Goal: Find specific page/section: Find specific page/section

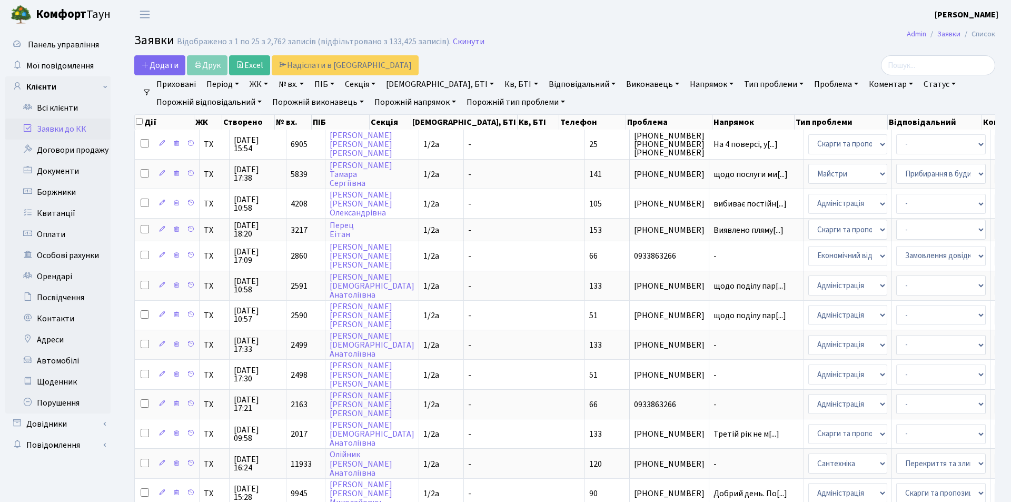
select select "25"
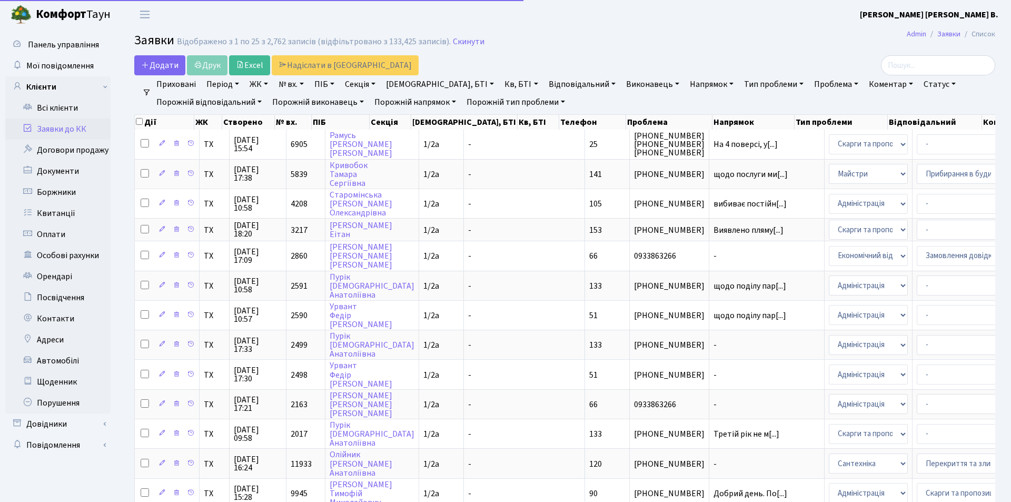
select select "25"
click at [922, 68] on input "search" at bounding box center [938, 65] width 114 height 20
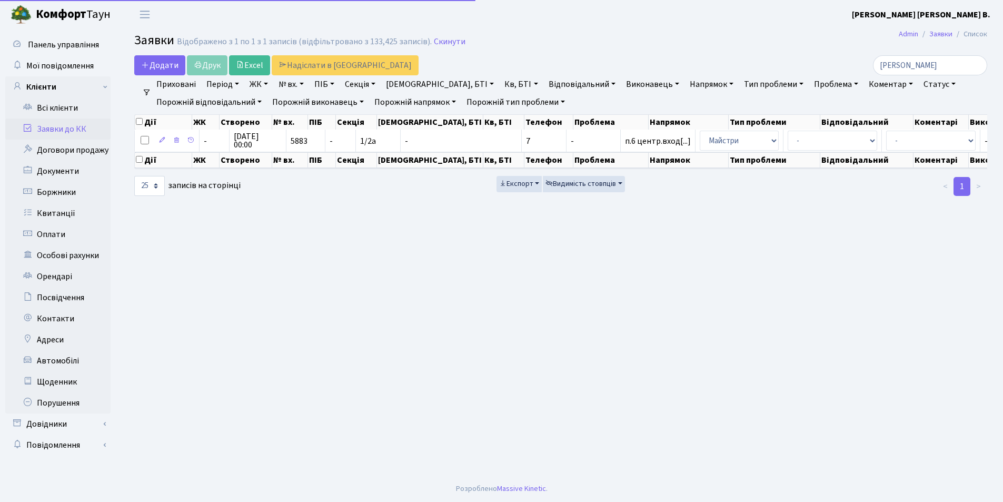
type input "Бойко"
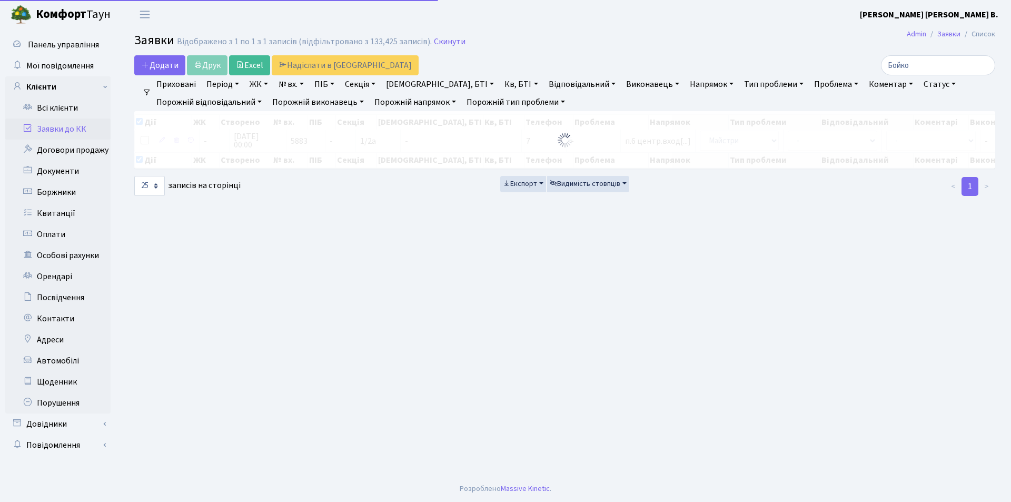
checkbox input "true"
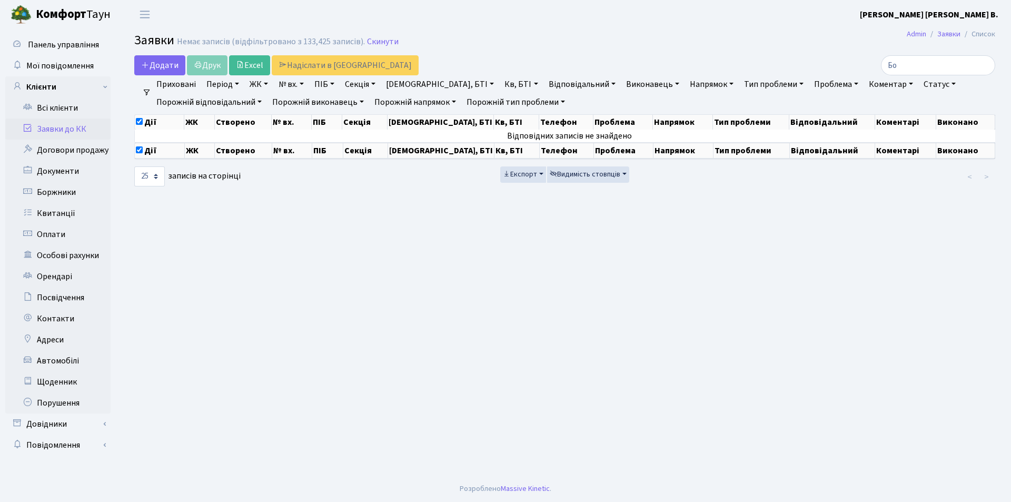
type input "Б"
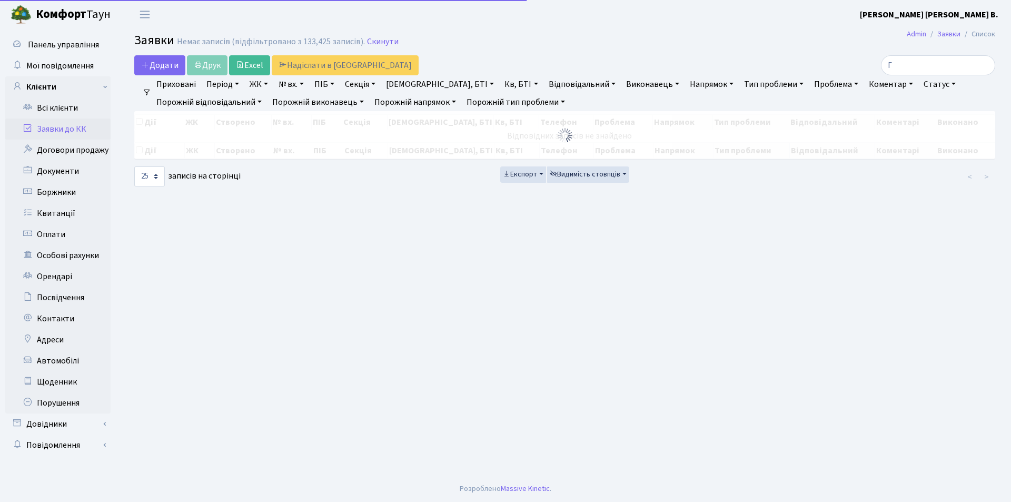
type input "Го"
checkbox input "false"
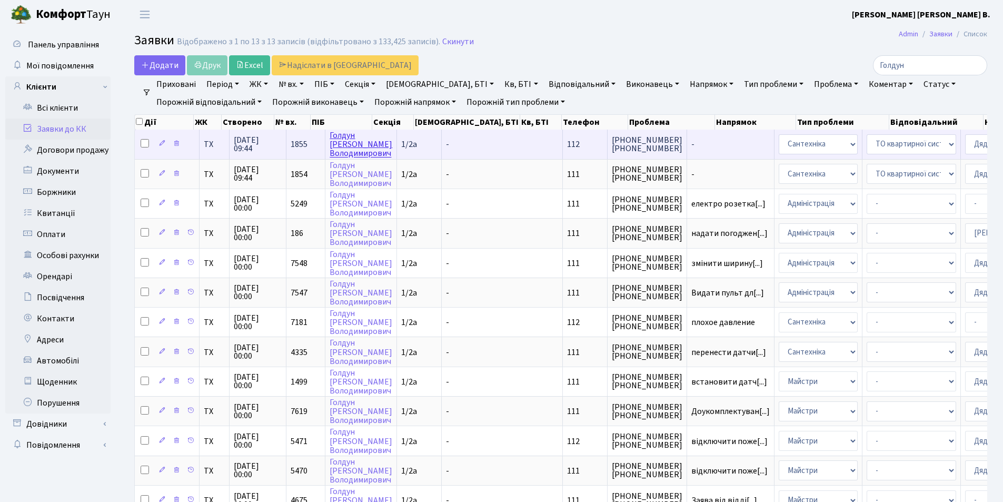
type input "Голдун"
click at [340, 148] on link "[PERSON_NAME]" at bounding box center [361, 143] width 63 height 29
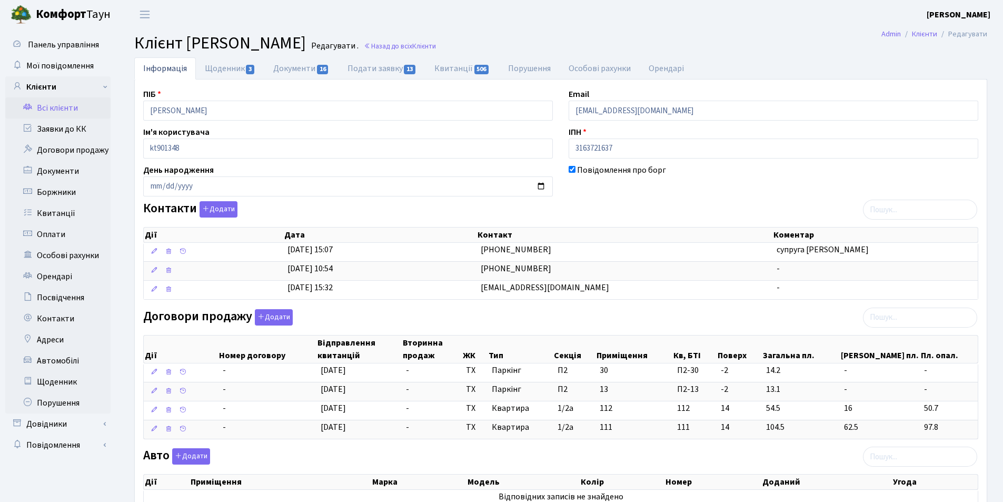
click at [53, 108] on link "Всі клієнти" at bounding box center [57, 107] width 105 height 21
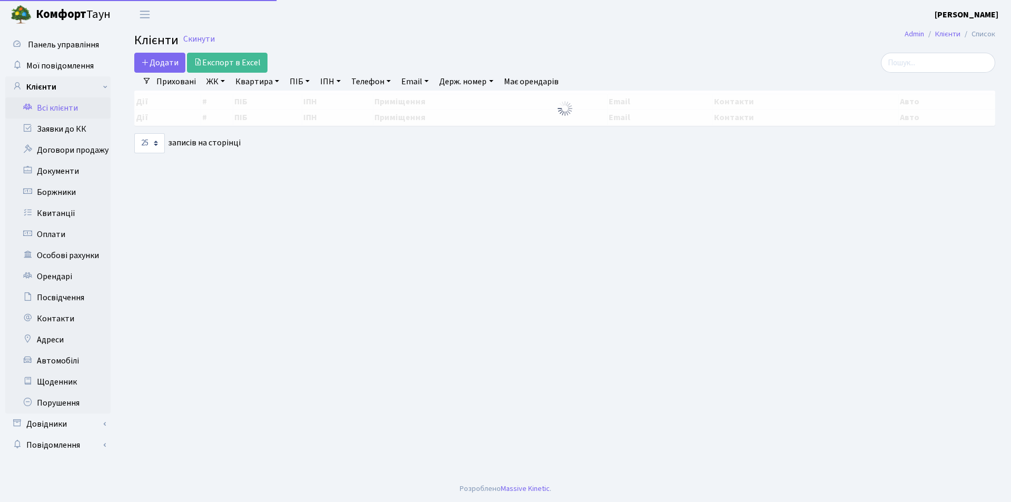
select select "25"
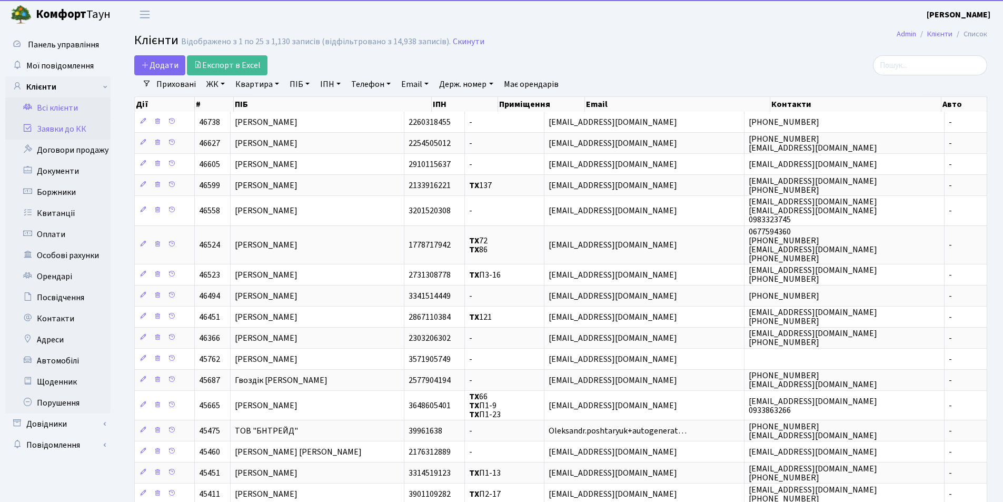
click at [55, 132] on link "Заявки до КК" at bounding box center [57, 128] width 105 height 21
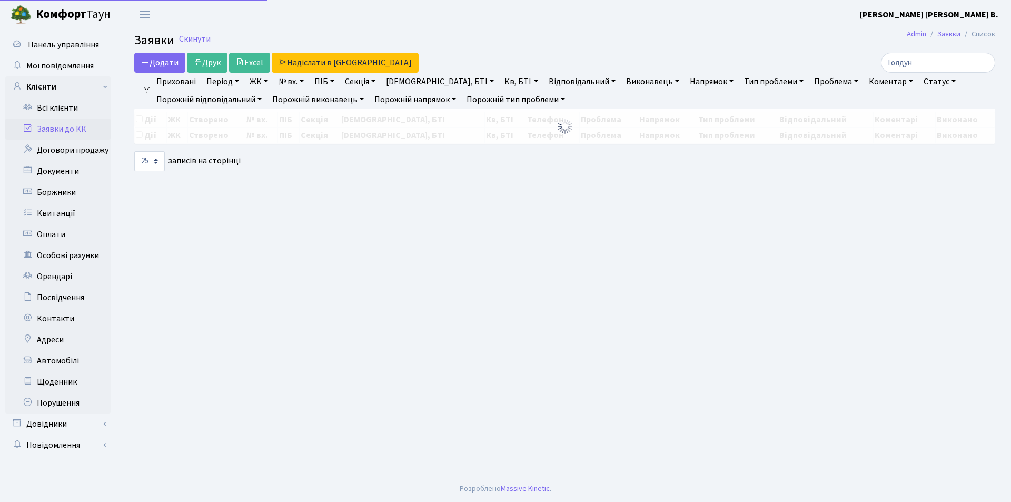
select select "25"
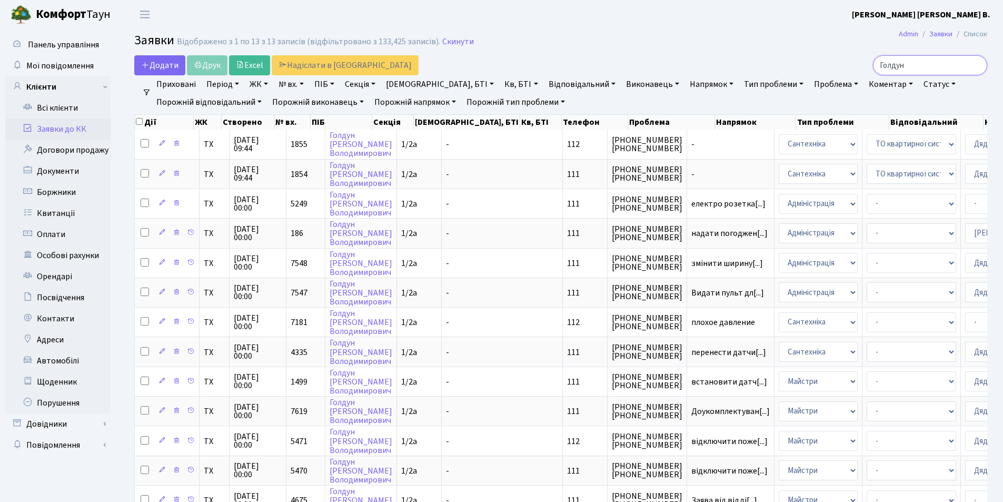
click at [950, 65] on input "Голдун" at bounding box center [930, 65] width 114 height 20
click at [975, 64] on input "Голдун" at bounding box center [930, 65] width 114 height 20
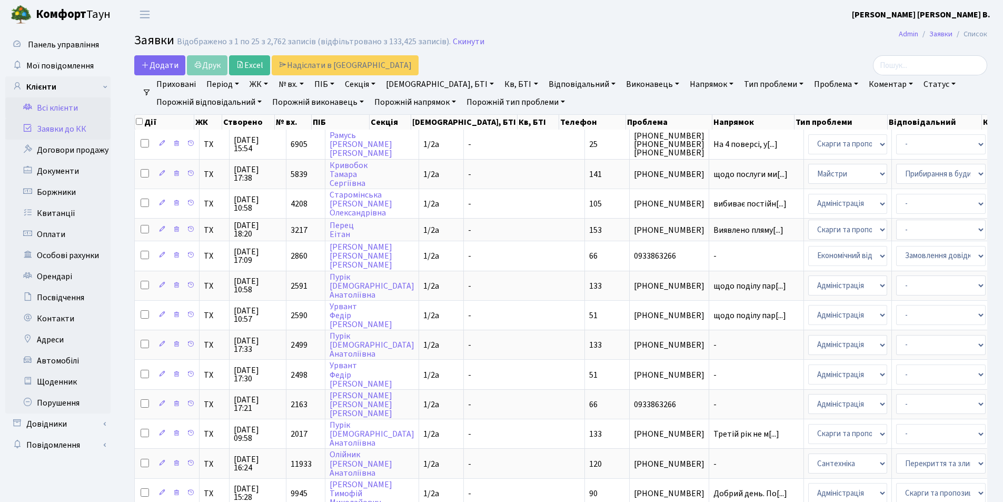
click at [56, 109] on link "Всі клієнти" at bounding box center [57, 107] width 105 height 21
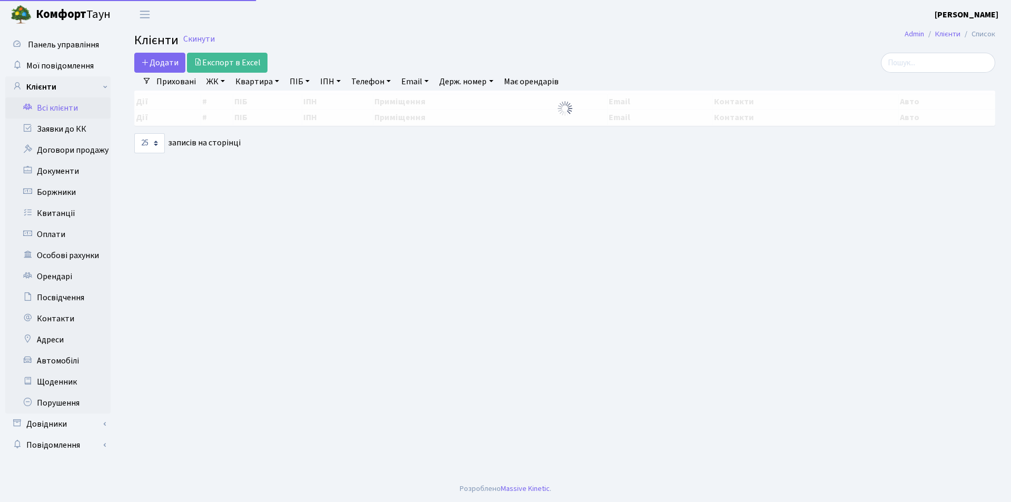
select select "25"
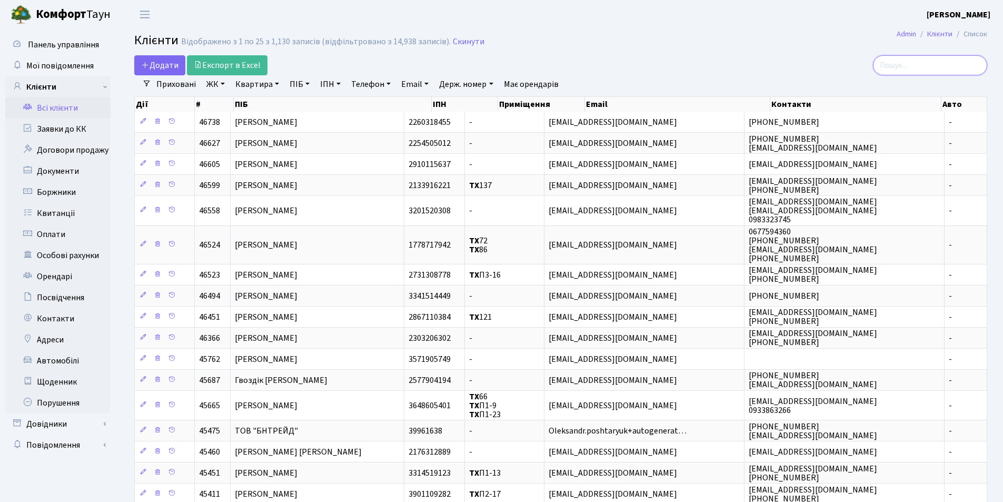
click at [953, 66] on input "search" at bounding box center [930, 65] width 114 height 20
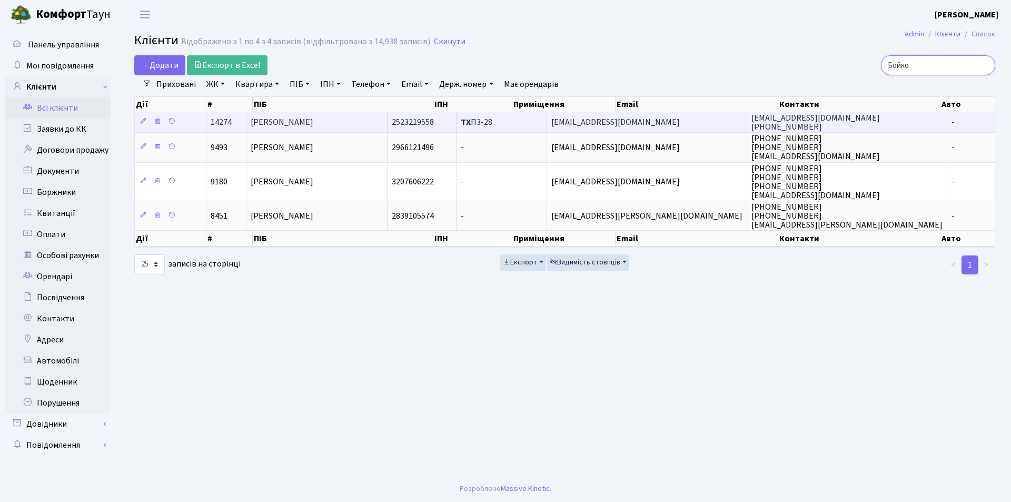
type input "Бойко"
click at [313, 117] on span "[PERSON_NAME]" at bounding box center [282, 122] width 63 height 12
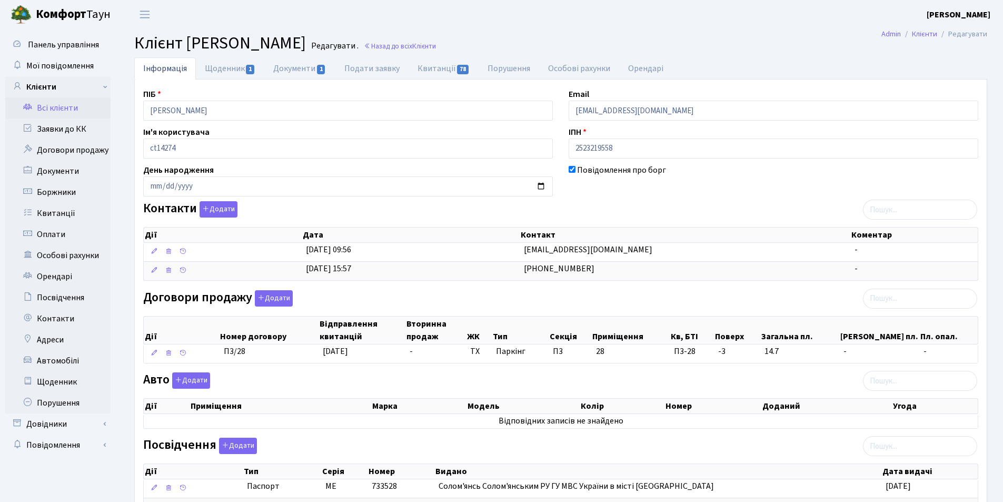
click at [47, 109] on link "Всі клієнти" at bounding box center [57, 107] width 105 height 21
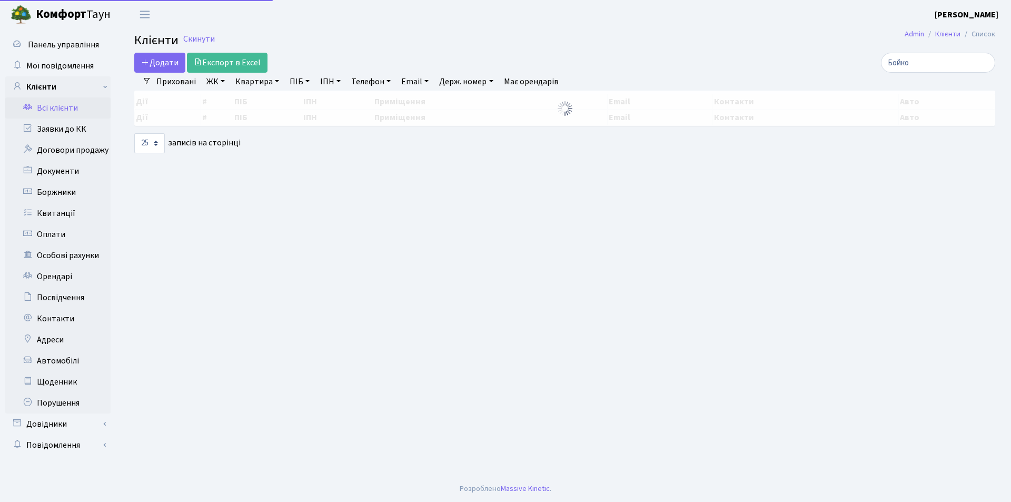
select select "25"
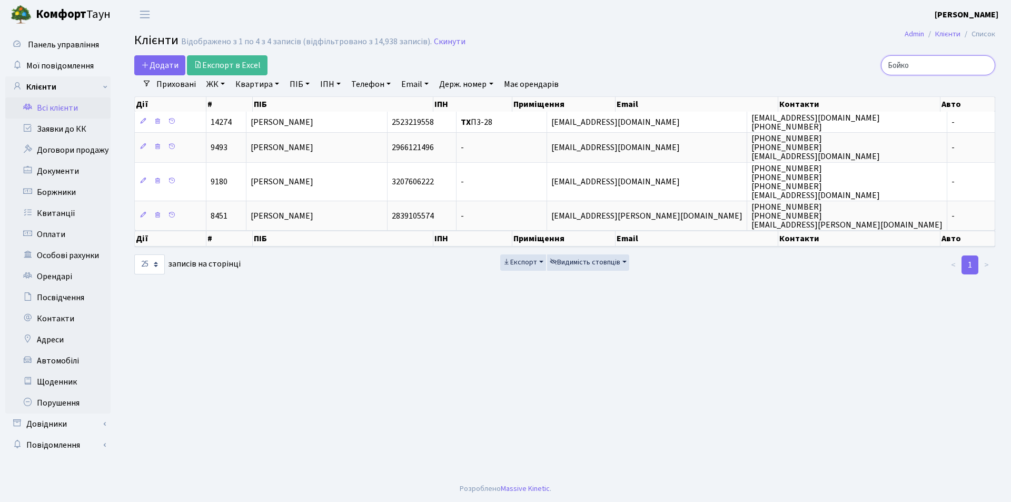
click at [983, 63] on input "Бойко" at bounding box center [938, 65] width 114 height 20
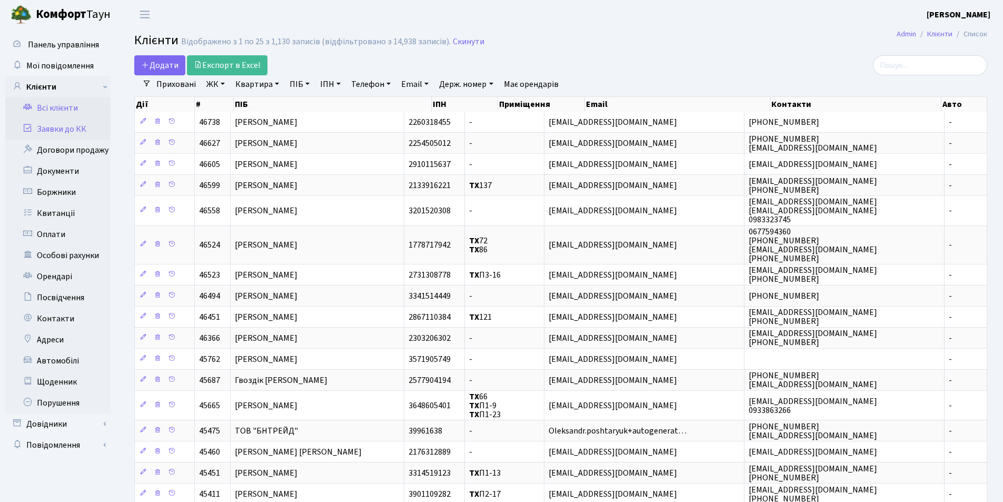
click at [49, 125] on link "Заявки до КК" at bounding box center [57, 128] width 105 height 21
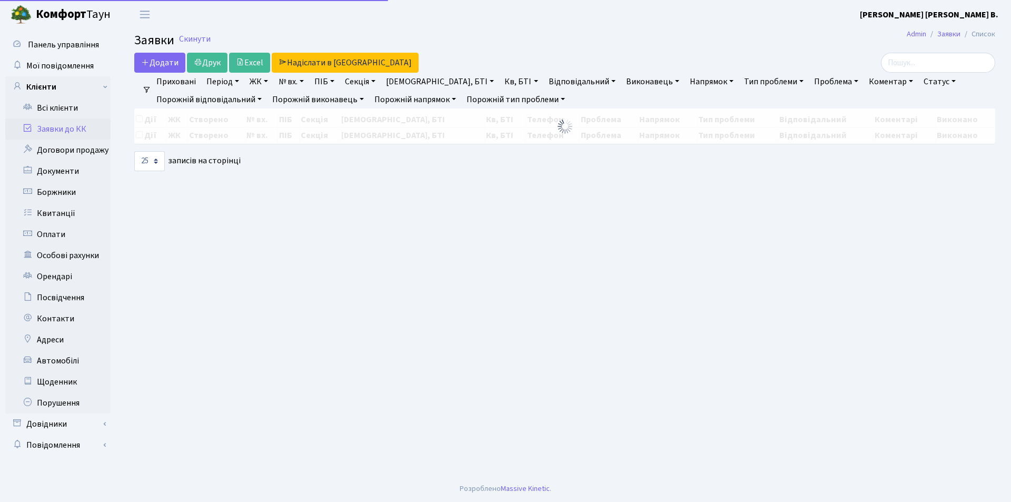
select select "25"
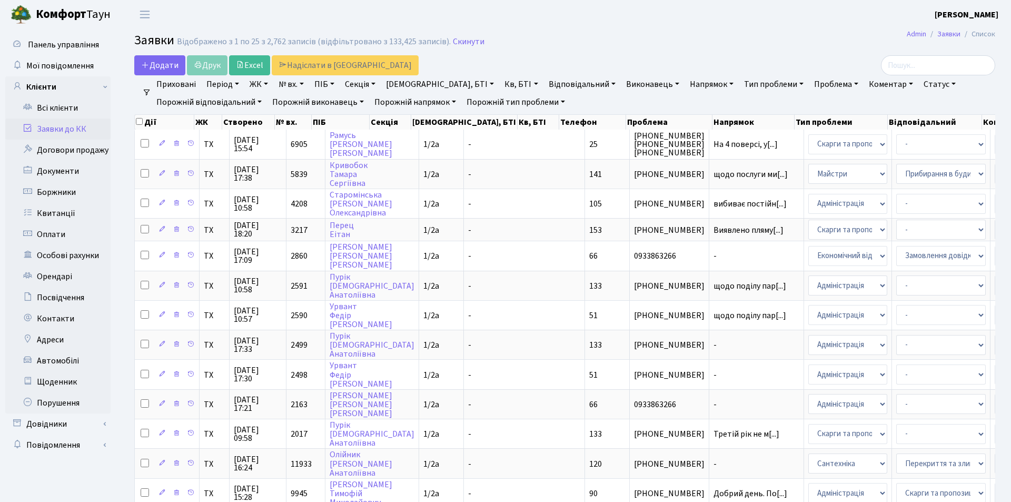
select select "25"
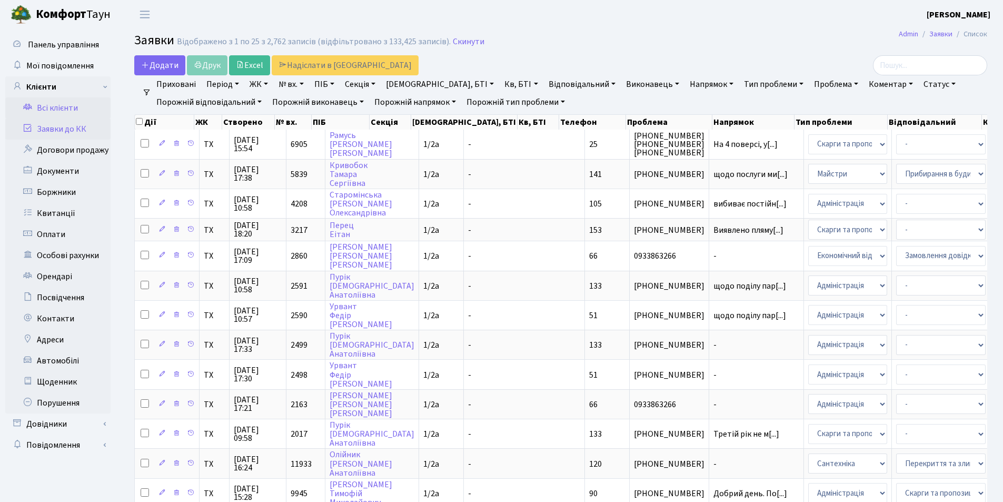
click at [57, 109] on link "Всі клієнти" at bounding box center [57, 107] width 105 height 21
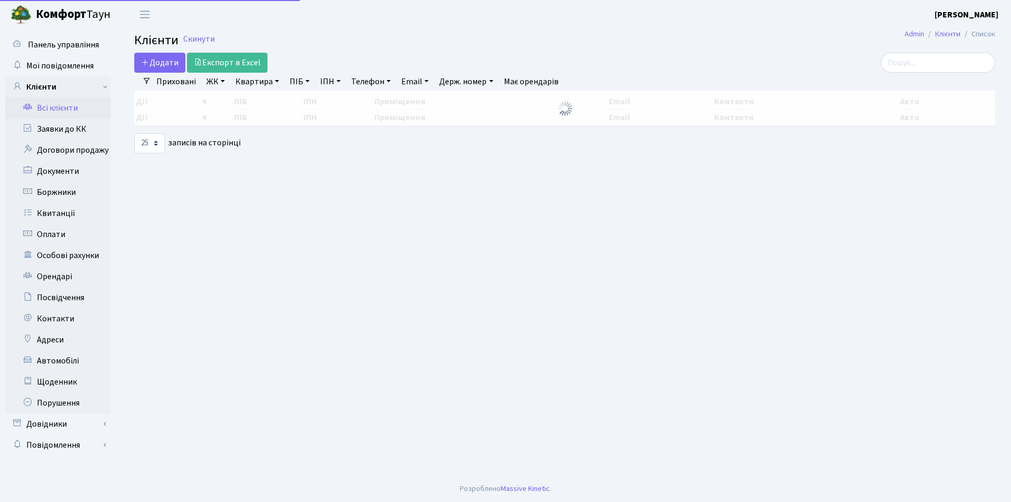
select select "25"
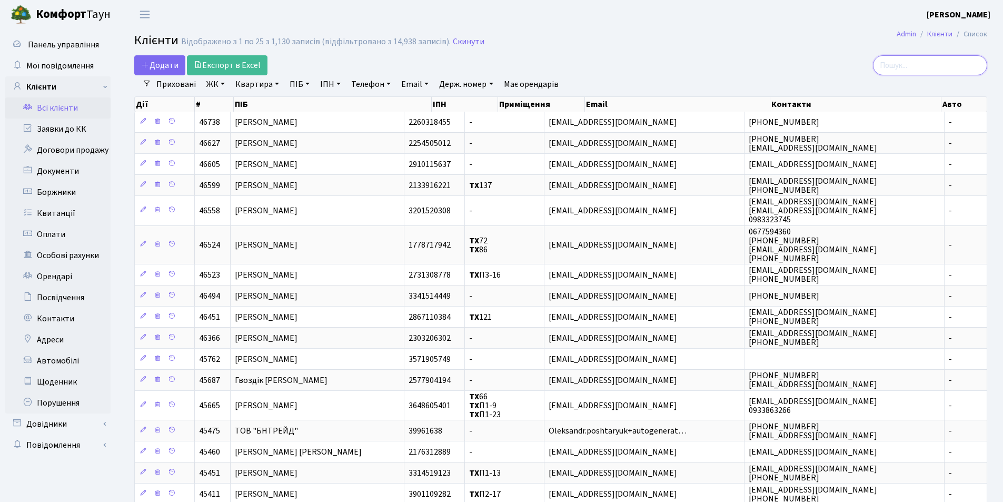
click at [934, 68] on input "search" at bounding box center [930, 65] width 114 height 20
type input "бойко"
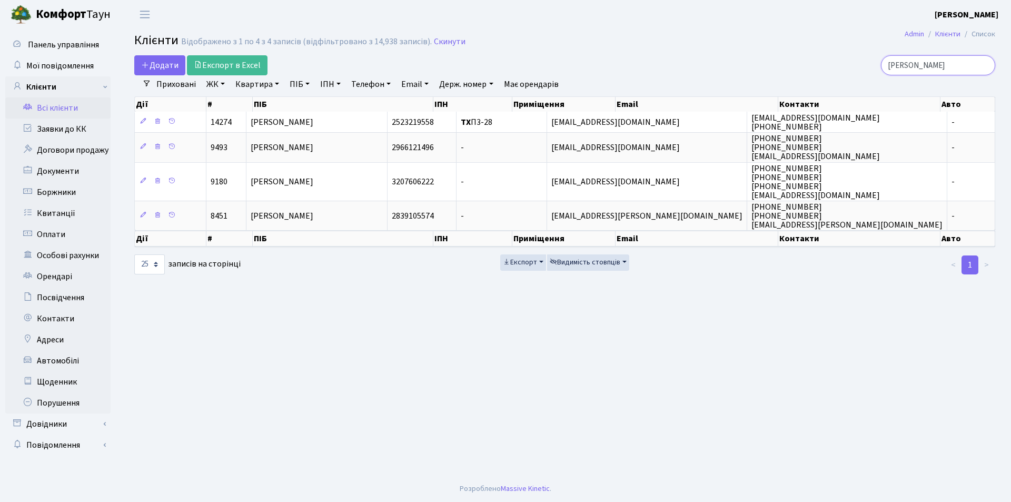
click at [986, 66] on input "бойко" at bounding box center [938, 65] width 114 height 20
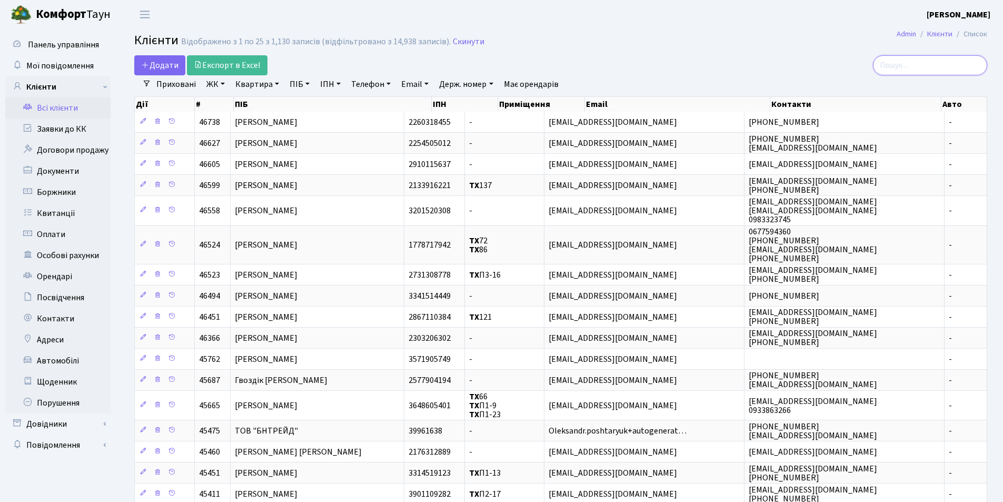
click at [943, 64] on input "search" at bounding box center [930, 65] width 114 height 20
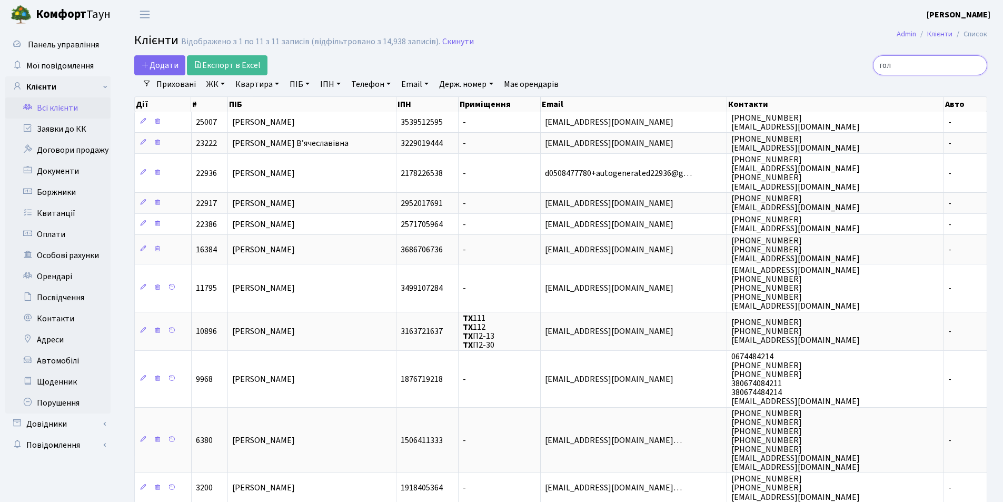
type input "голд"
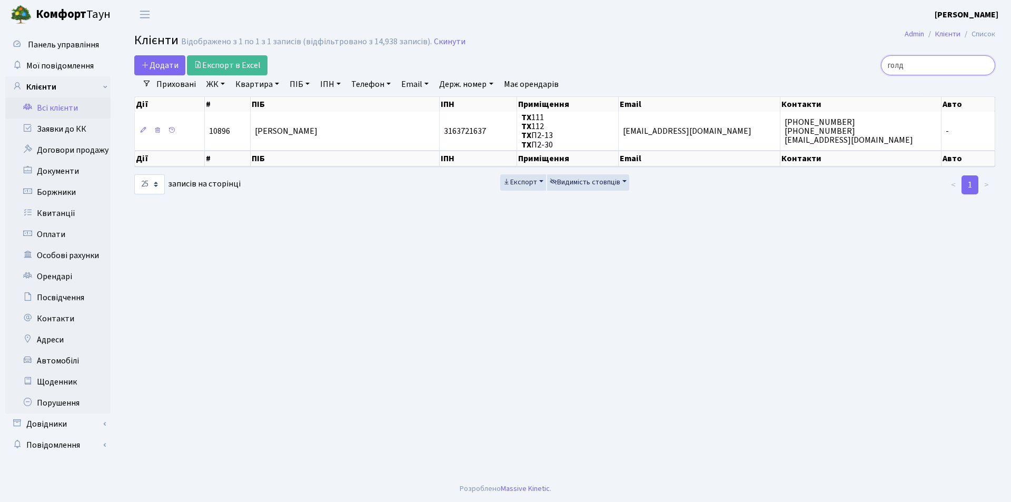
click at [985, 65] on input "голд" at bounding box center [938, 65] width 114 height 20
